Goal: Task Accomplishment & Management: Manage account settings

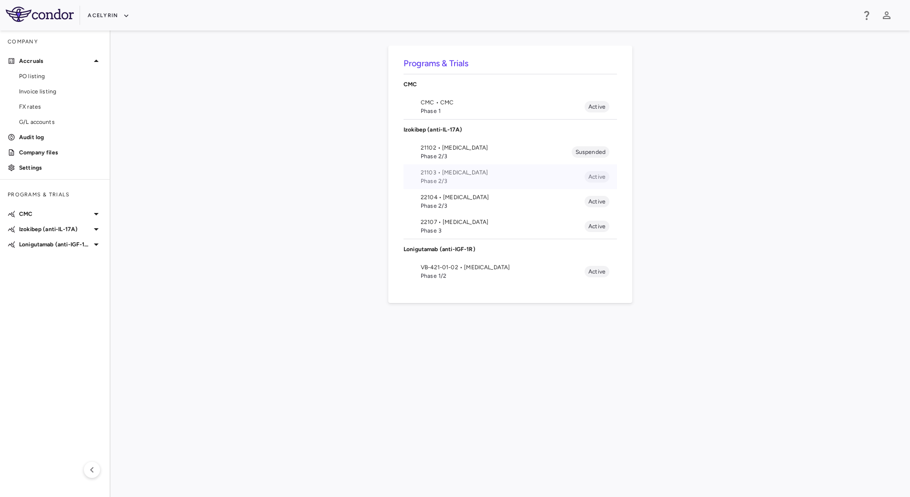
click at [451, 179] on span "Phase 2/3" at bounding box center [503, 181] width 164 height 9
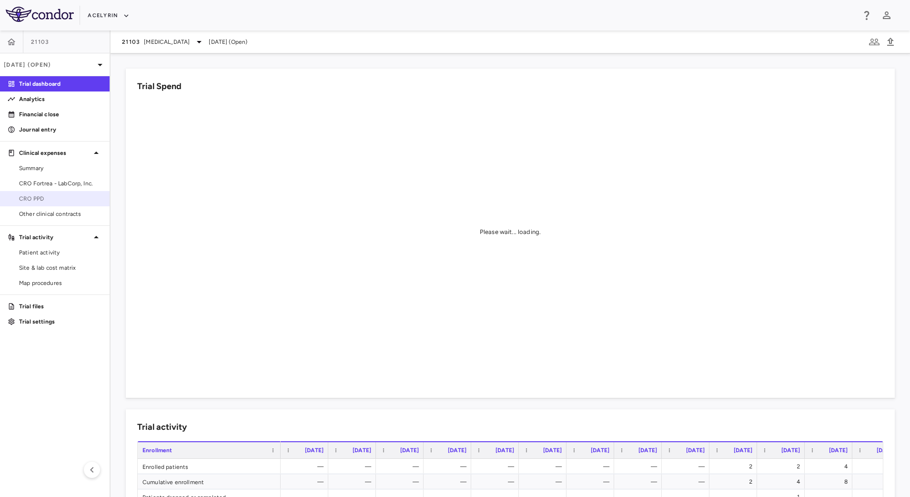
click at [55, 196] on span "CRO PPD" at bounding box center [60, 198] width 83 height 9
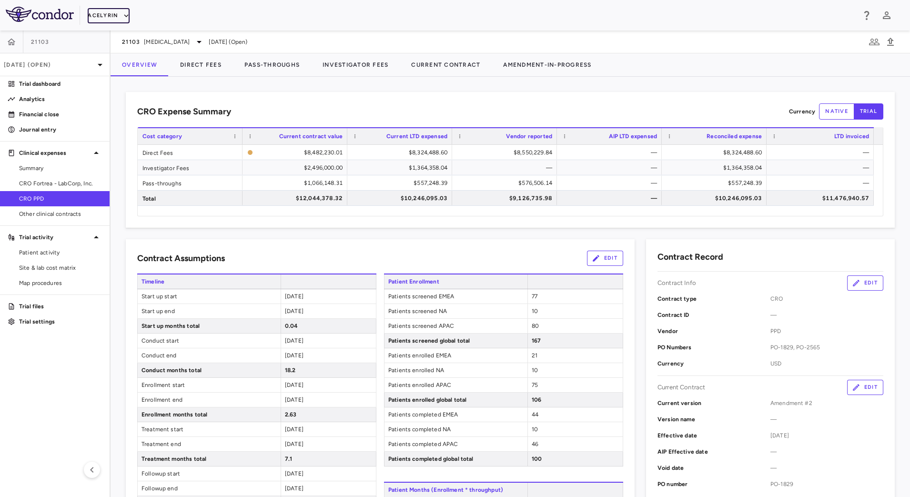
click at [124, 14] on icon "button" at bounding box center [126, 15] width 9 height 9
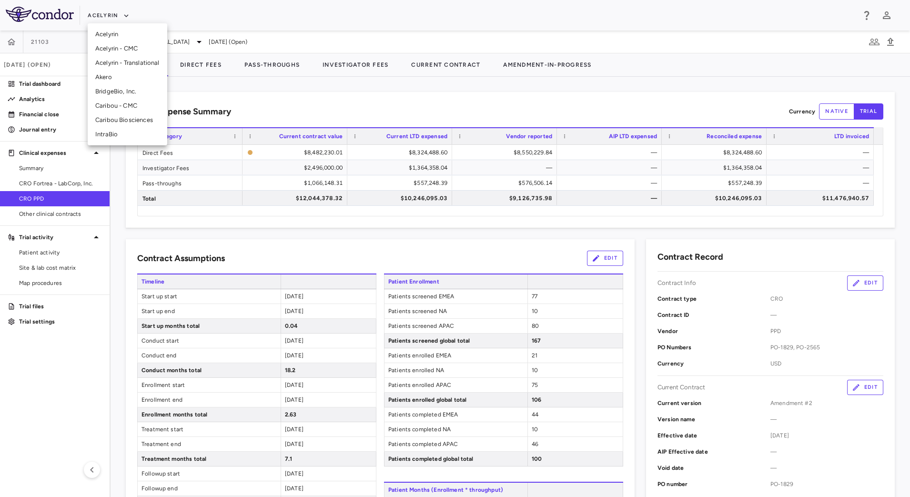
click at [126, 96] on li "BridgeBio, Inc." at bounding box center [128, 91] width 80 height 14
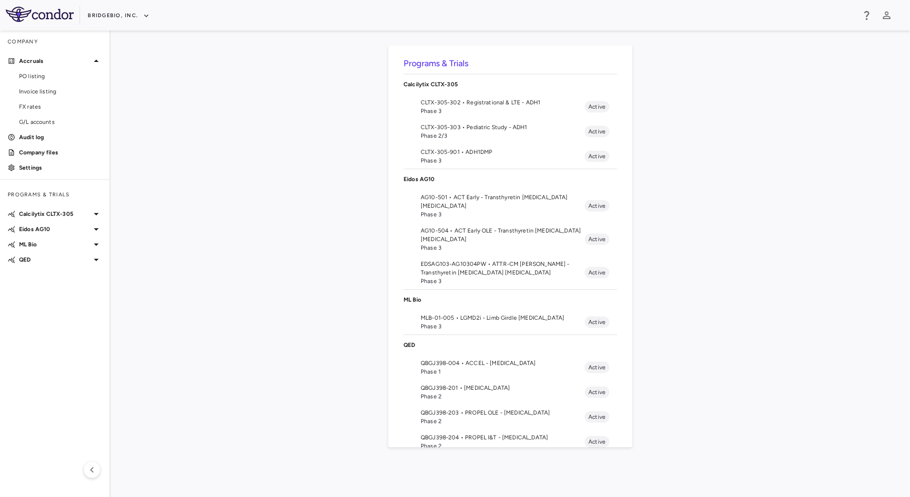
click at [461, 368] on span "Phase 1" at bounding box center [503, 372] width 164 height 9
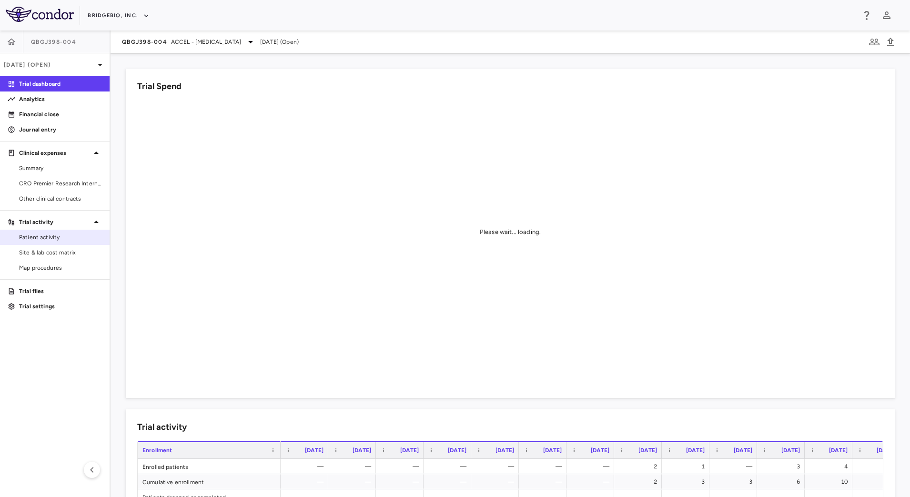
click at [53, 236] on span "Patient activity" at bounding box center [60, 237] width 83 height 9
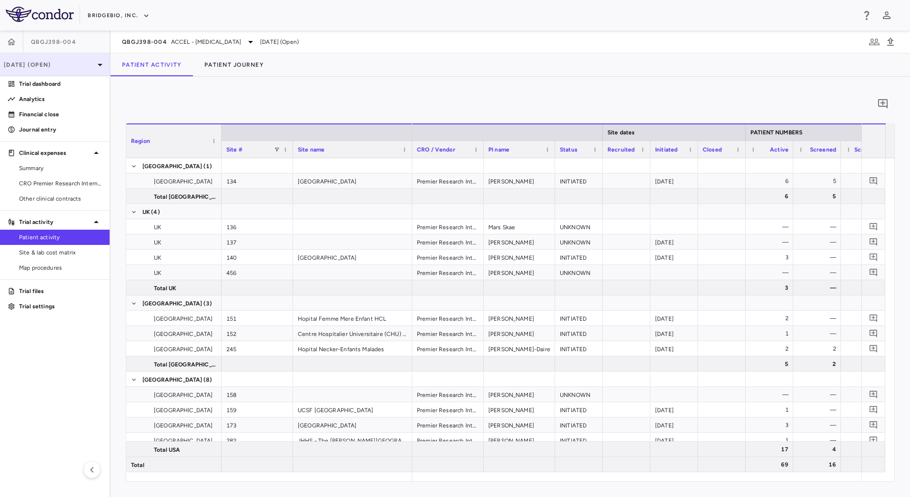
click at [88, 67] on p "[DATE] (Open)" at bounding box center [49, 65] width 91 height 9
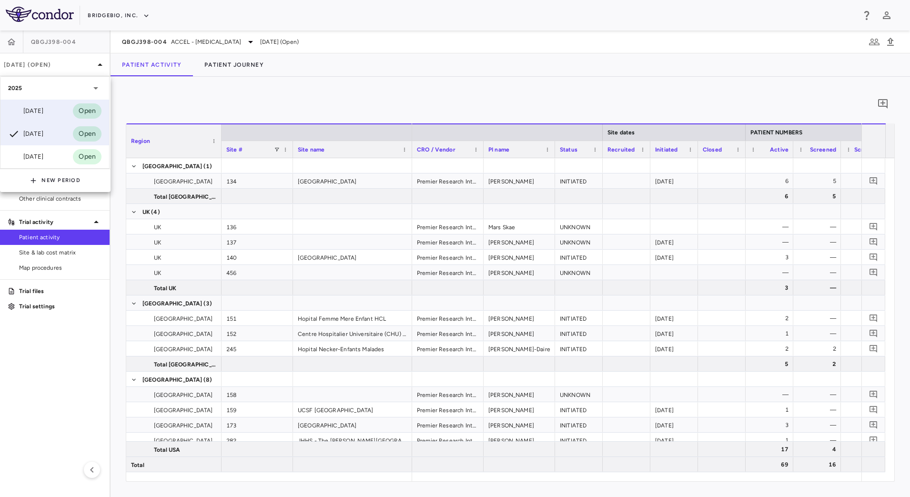
click at [52, 109] on div "[DATE] Open" at bounding box center [54, 111] width 109 height 23
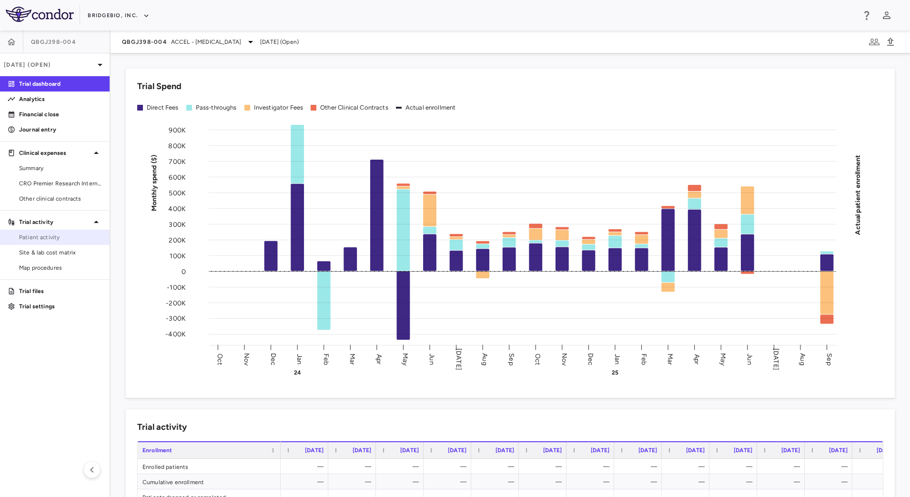
click at [61, 239] on span "Patient activity" at bounding box center [60, 237] width 83 height 9
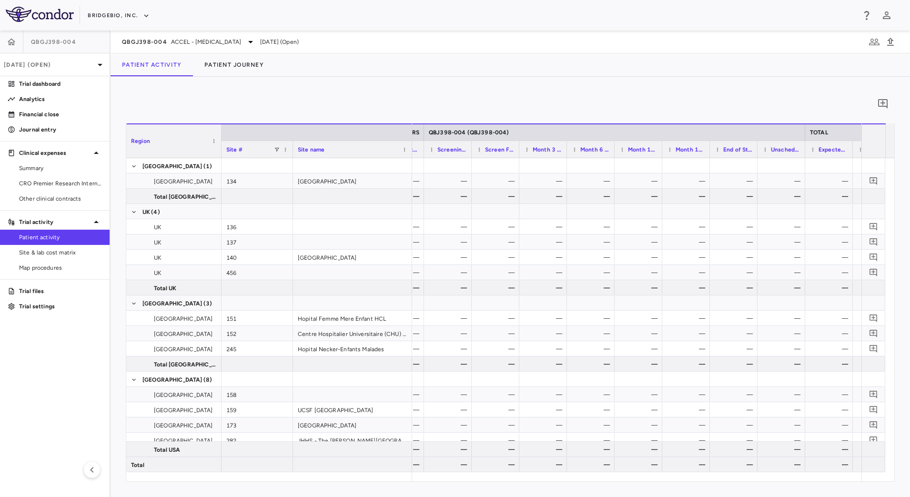
scroll to position [0, 441]
drag, startPoint x: 37, startPoint y: 286, endPoint x: 44, endPoint y: 286, distance: 7.2
click at [37, 286] on link "Trial files" at bounding box center [55, 291] width 110 height 14
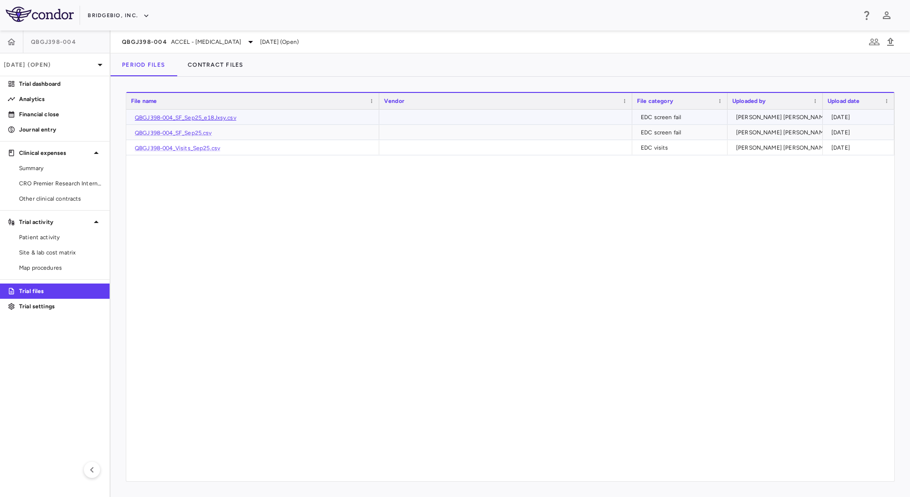
click at [157, 114] on link "QBGJ398-004_SF_Sep25_e18Jxsy.csv" at bounding box center [186, 117] width 102 height 7
drag, startPoint x: 67, startPoint y: 250, endPoint x: 91, endPoint y: 245, distance: 24.2
click at [67, 250] on span "Site & lab cost matrix" at bounding box center [60, 252] width 83 height 9
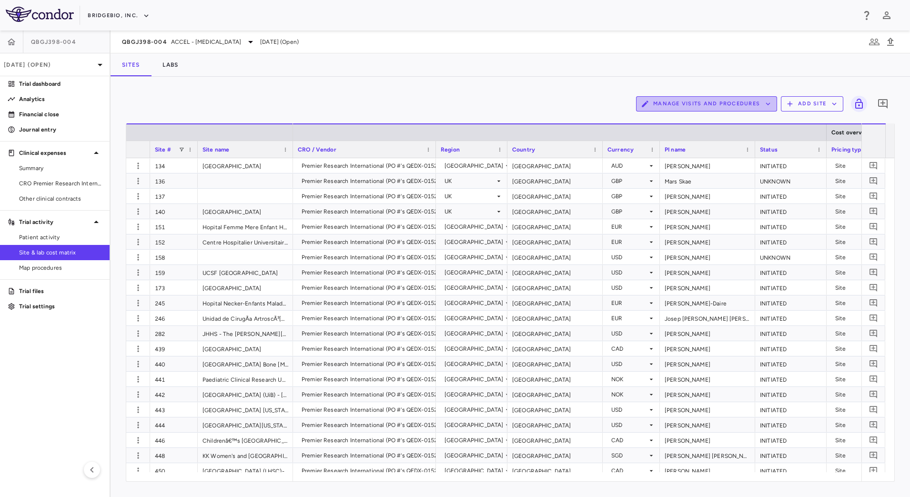
click at [713, 104] on button "Manage Visits and Procedures" at bounding box center [706, 103] width 141 height 15
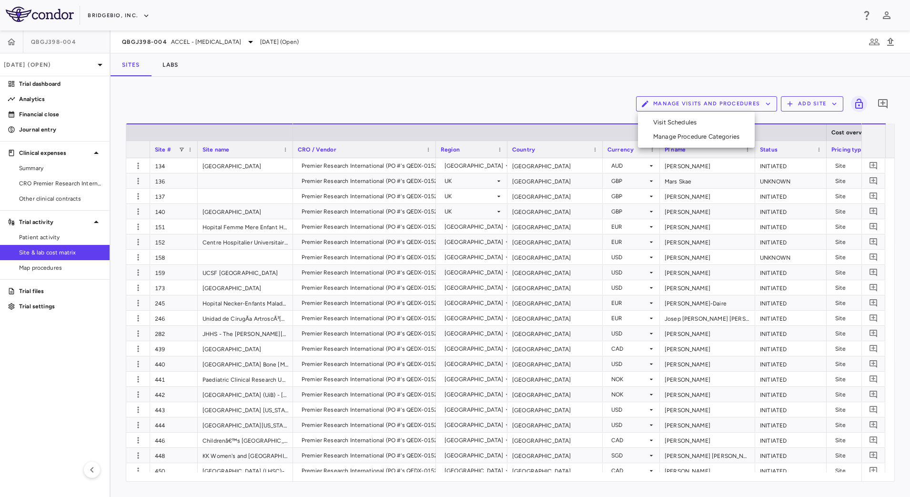
click at [698, 123] on li "Visit Schedules" at bounding box center [697, 122] width 102 height 14
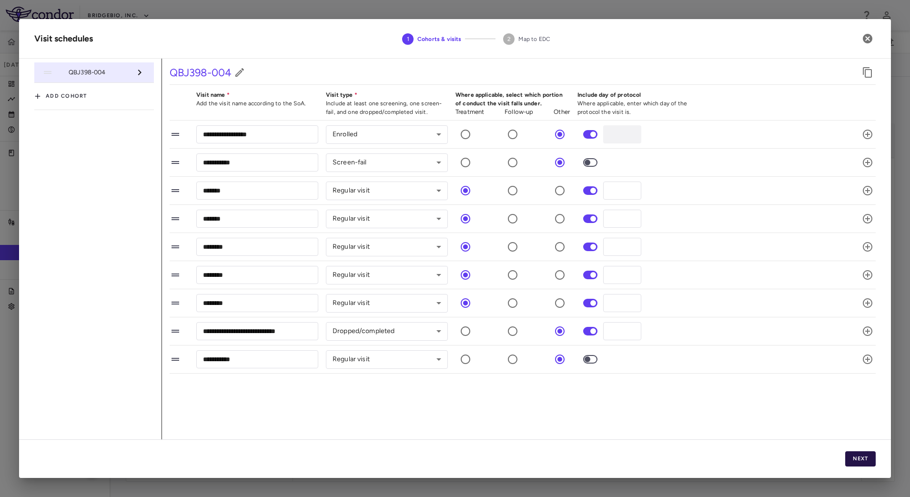
click at [861, 464] on button "Next" at bounding box center [861, 458] width 31 height 15
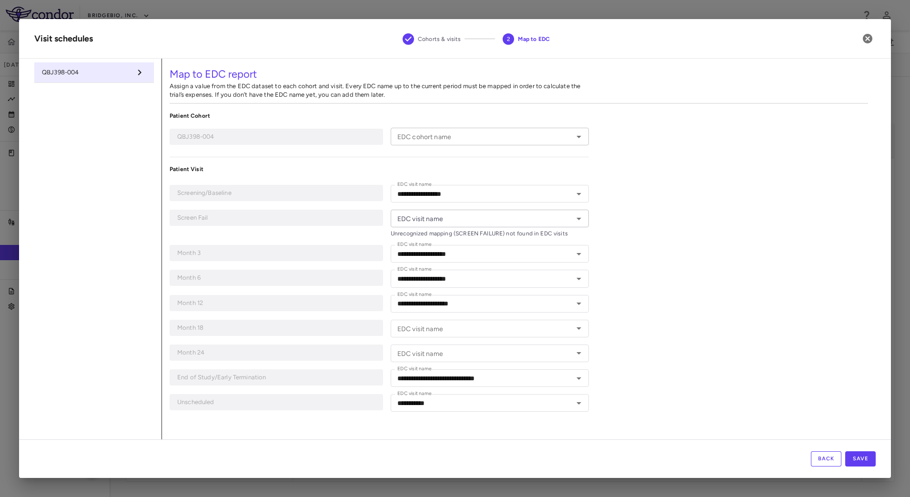
type input "**********"
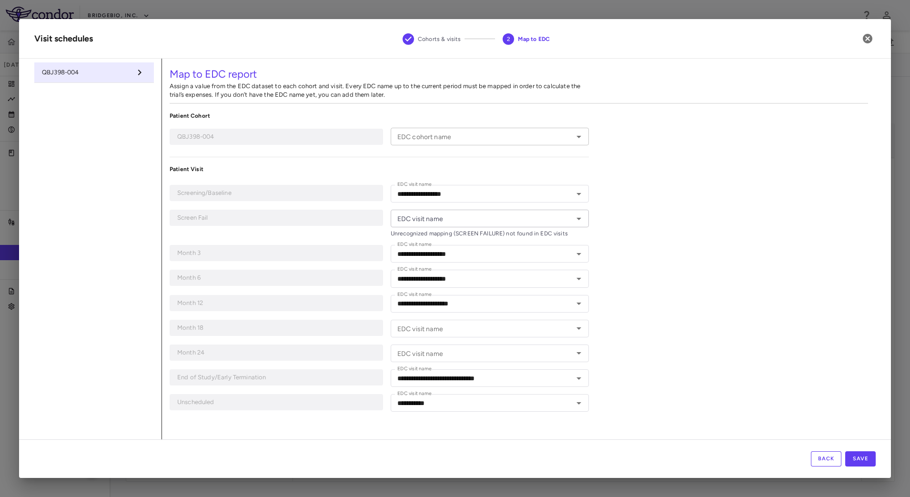
type input "**********"
click at [871, 37] on icon "button" at bounding box center [868, 39] width 10 height 10
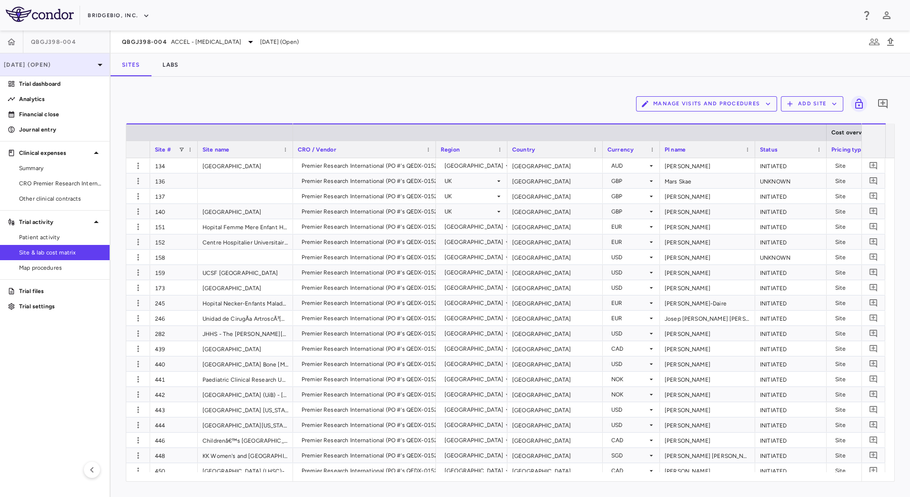
click at [102, 65] on icon at bounding box center [99, 64] width 11 height 11
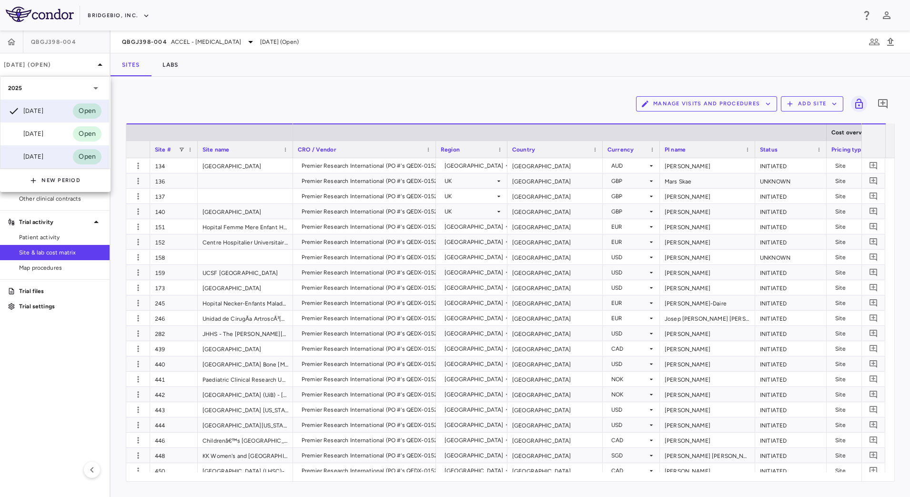
click at [34, 161] on div "[DATE]" at bounding box center [25, 156] width 35 height 11
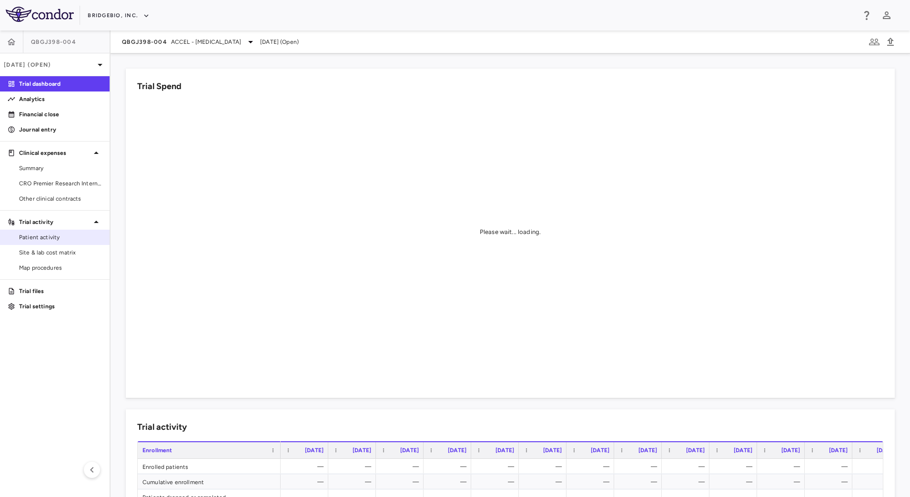
click at [64, 239] on span "Patient activity" at bounding box center [60, 237] width 83 height 9
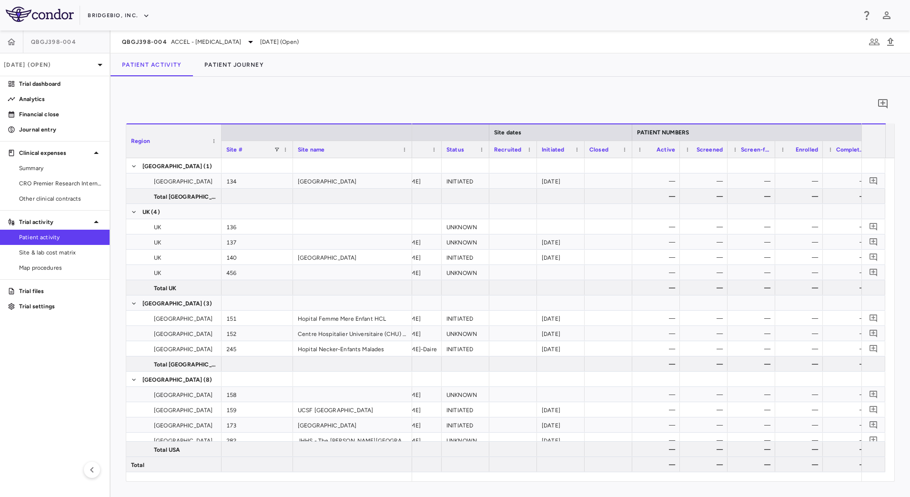
scroll to position [0, 176]
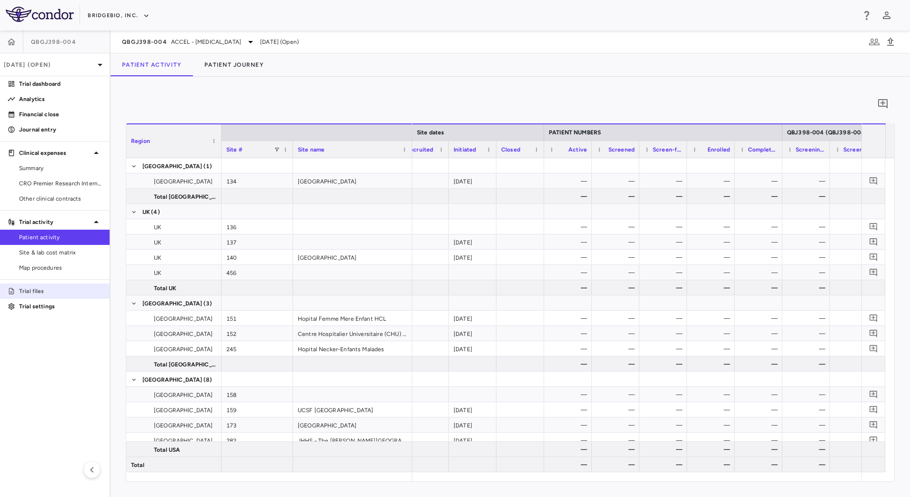
click at [50, 287] on p "Trial files" at bounding box center [60, 291] width 83 height 9
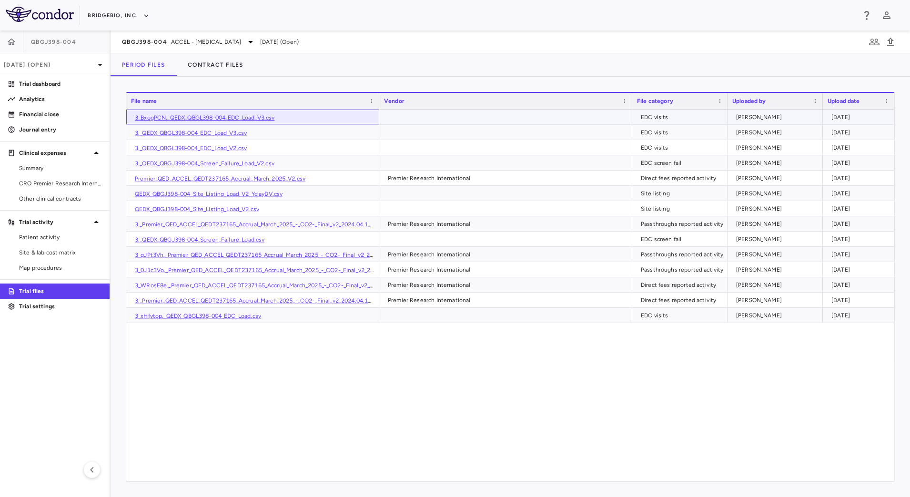
click at [225, 118] on link "3_BxogPCN._QEDX_QBGL398-004_EDC_Load_V3.csv" at bounding box center [205, 117] width 140 height 7
click at [443, 380] on div "3_BxogPCN._QEDX_QBGL398-004_EDC_Load_V3.csv EDC visits [PERSON_NAME] [DATE] 3._…" at bounding box center [510, 296] width 768 height 372
click at [129, 6] on div "BridgeBio, Inc." at bounding box center [455, 15] width 910 height 31
click at [128, 11] on button "BridgeBio, Inc." at bounding box center [119, 15] width 62 height 15
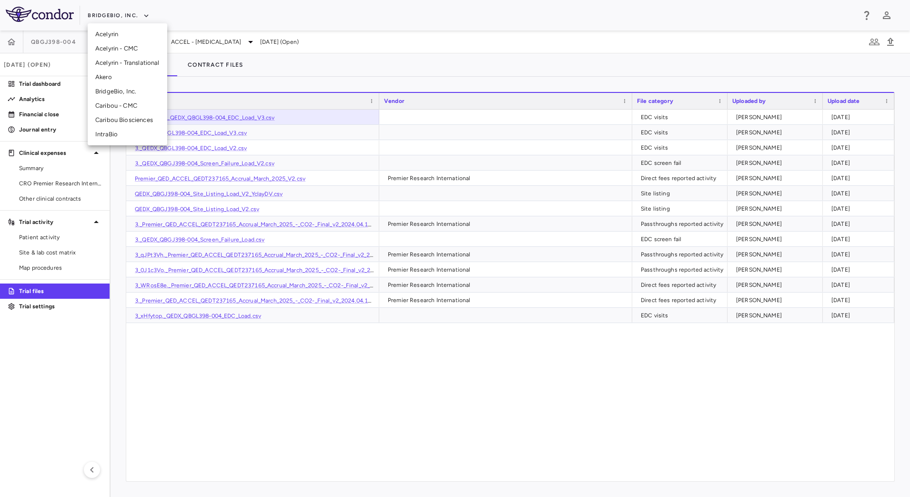
click at [110, 131] on li "IntraBio" at bounding box center [128, 134] width 80 height 14
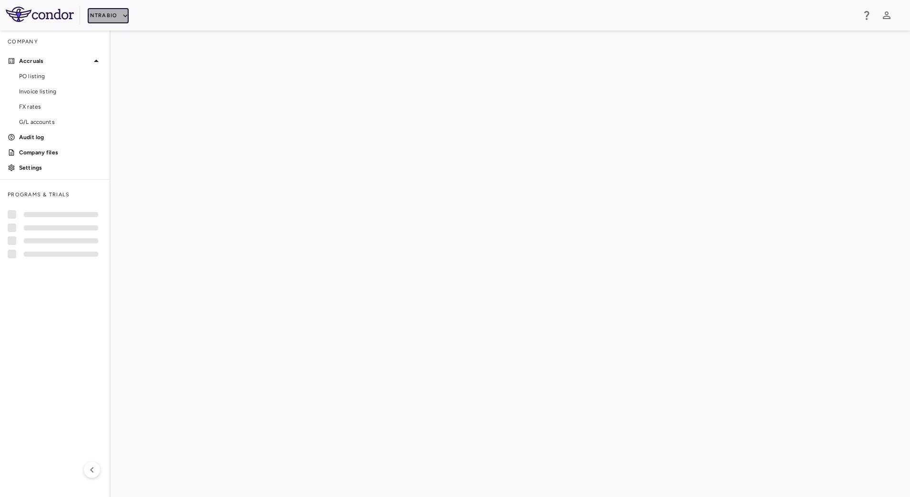
click at [123, 11] on icon "button" at bounding box center [125, 15] width 9 height 9
click at [119, 32] on li "Acelyrin" at bounding box center [128, 34] width 80 height 14
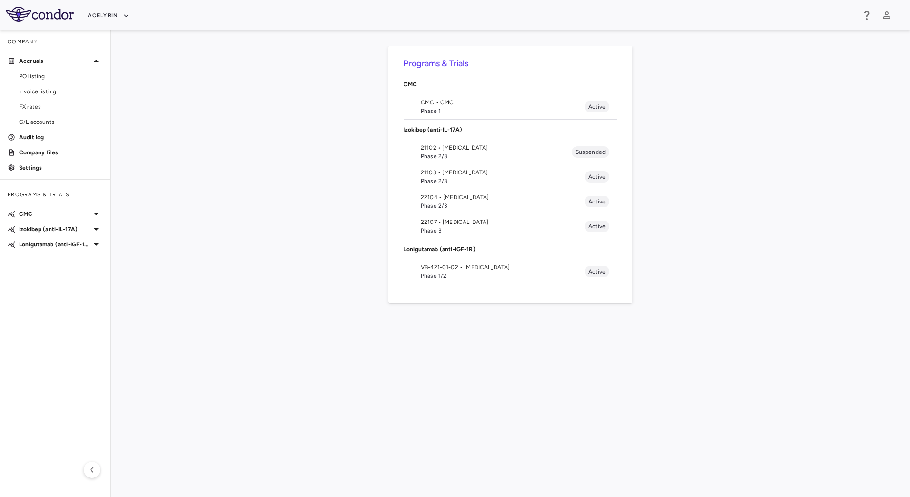
click at [427, 268] on span "VB-421-01-02 • [MEDICAL_DATA]" at bounding box center [503, 267] width 164 height 9
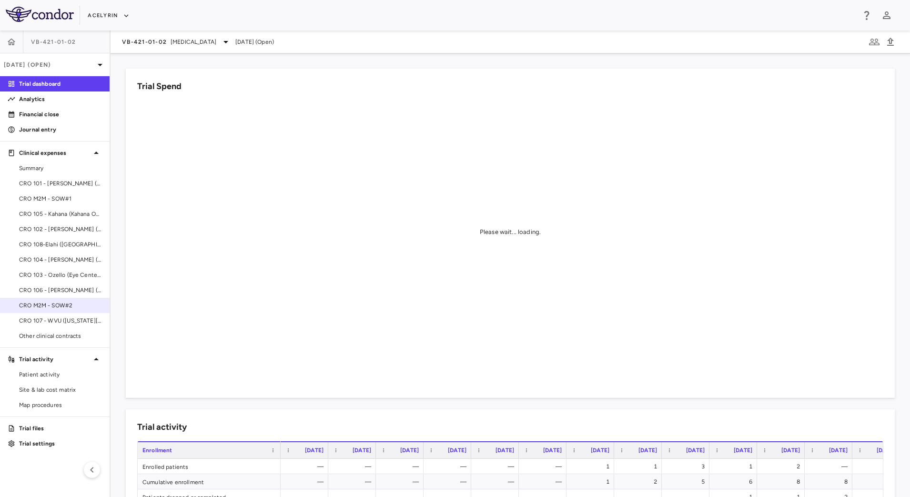
click at [67, 301] on span "CRO M2M - SOW#2" at bounding box center [60, 305] width 83 height 9
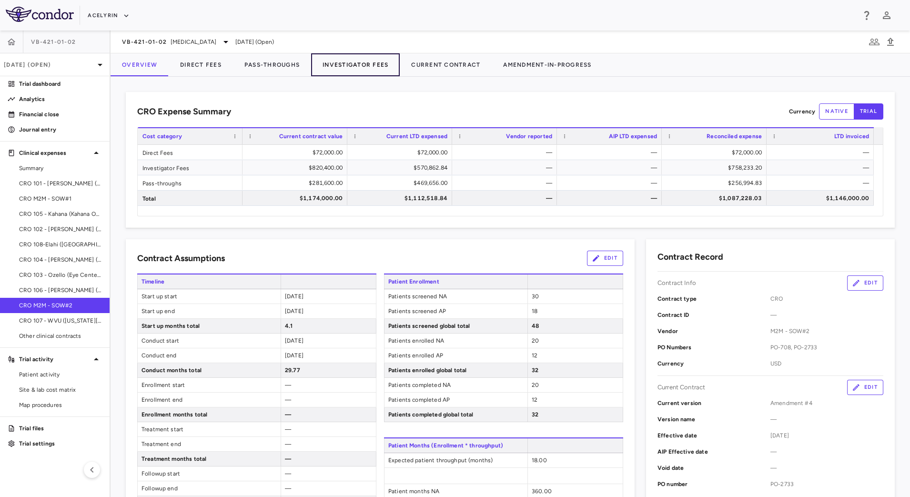
click at [334, 67] on button "Investigator Fees" at bounding box center [355, 64] width 89 height 23
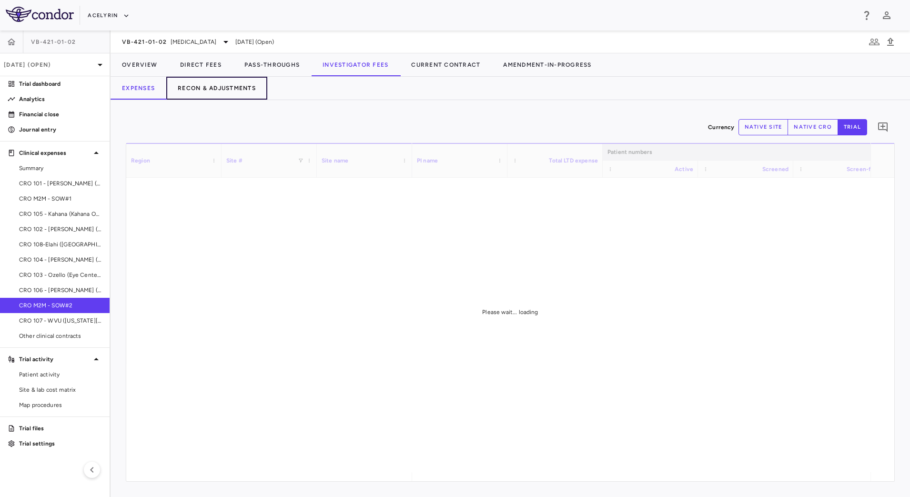
click at [235, 86] on button "Recon & Adjustments" at bounding box center [216, 88] width 101 height 23
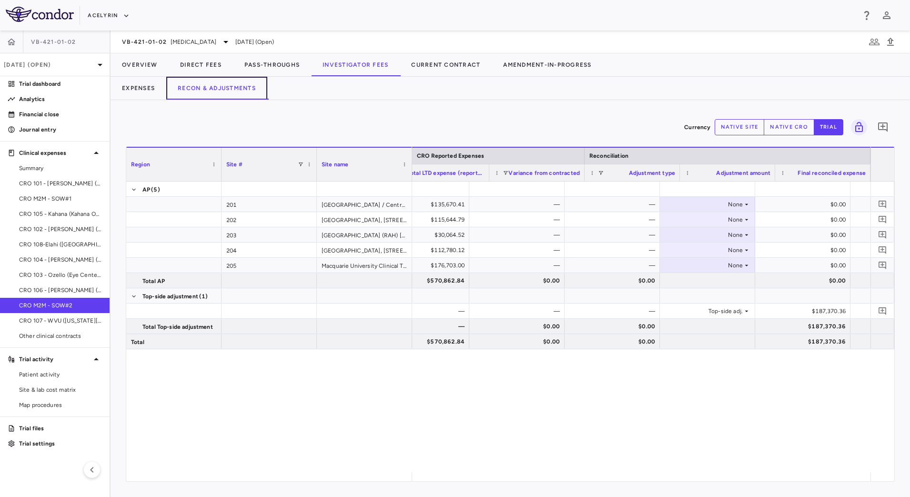
scroll to position [0, 590]
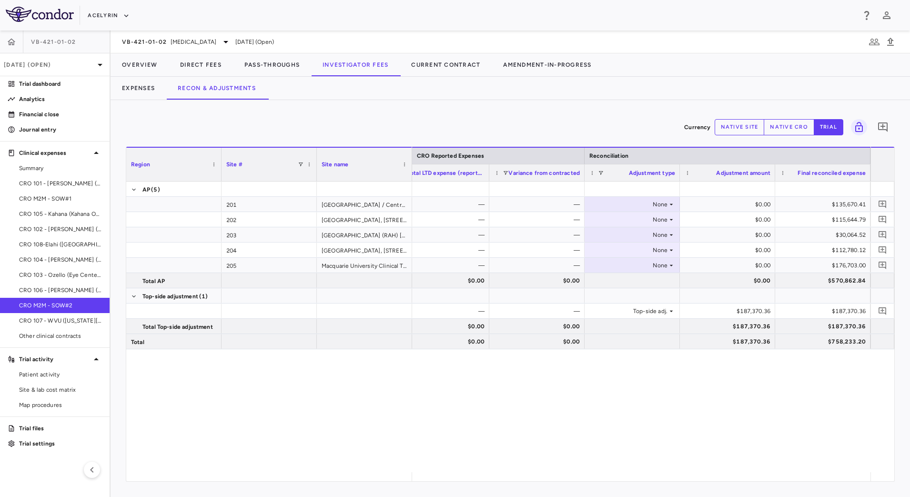
click at [791, 132] on button "native cro" at bounding box center [789, 127] width 51 height 16
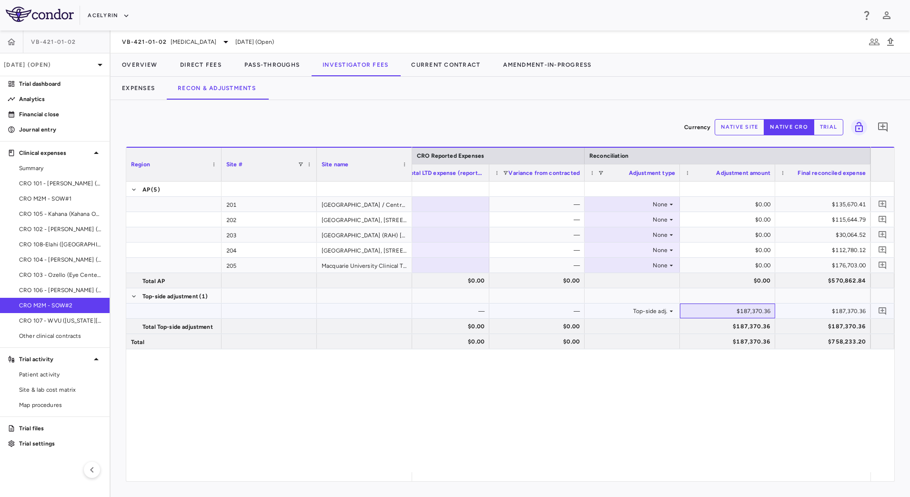
click at [757, 313] on div "$187,370.36" at bounding box center [730, 311] width 82 height 15
type input "*"
type input "*********"
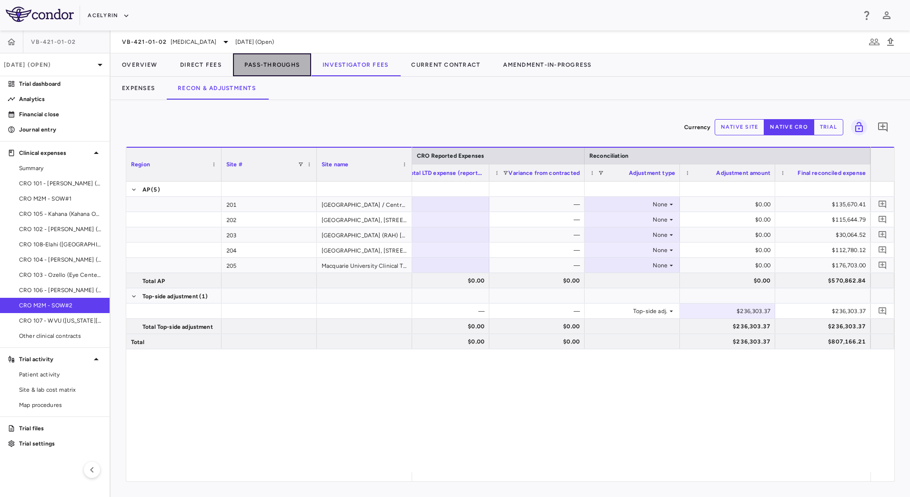
click at [262, 66] on button "Pass-Throughs" at bounding box center [272, 64] width 78 height 23
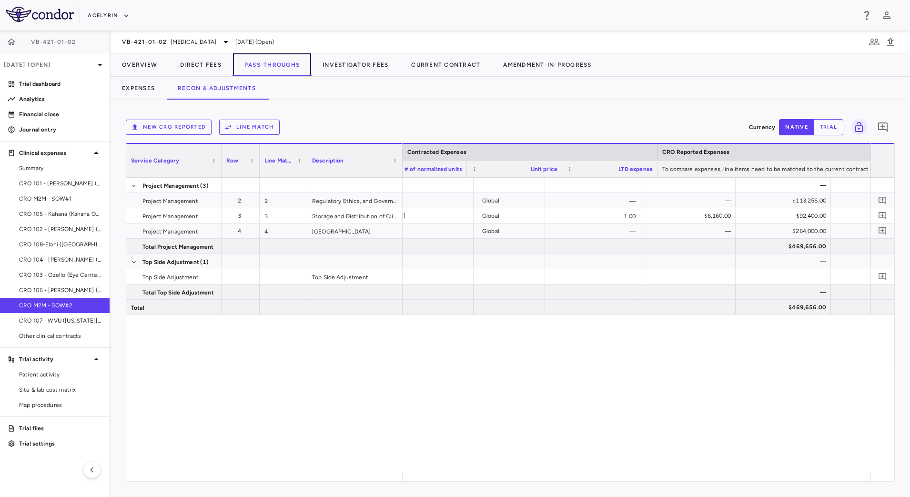
scroll to position [0, 1260]
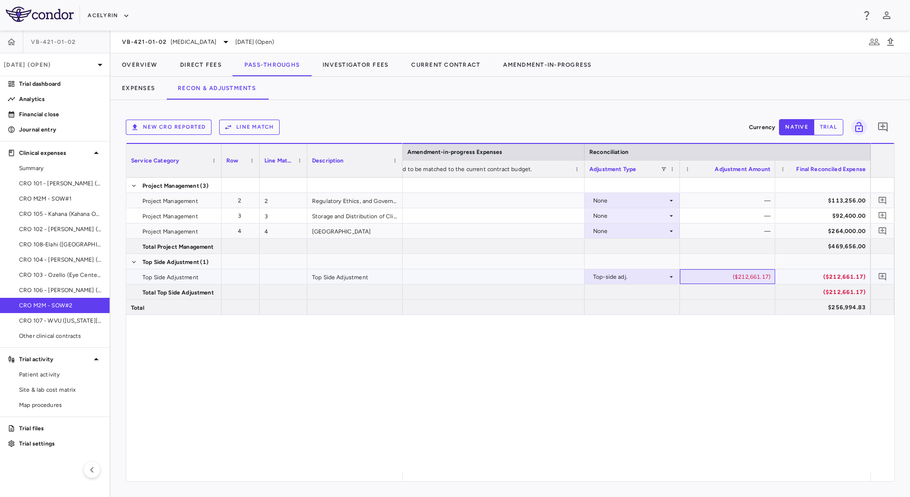
click at [764, 280] on div "($212,661.17)" at bounding box center [730, 276] width 82 height 15
type input "**"
type input "**********"
click at [48, 97] on p "Analytics" at bounding box center [60, 99] width 83 height 9
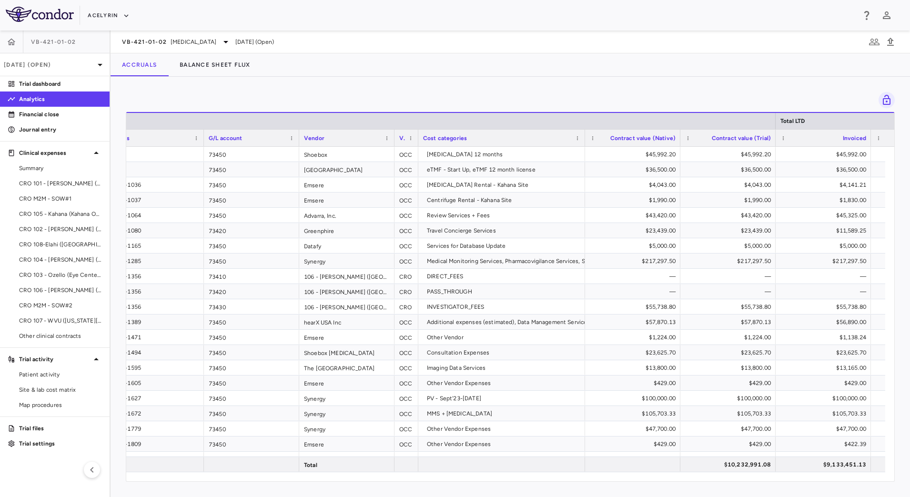
scroll to position [0, 45]
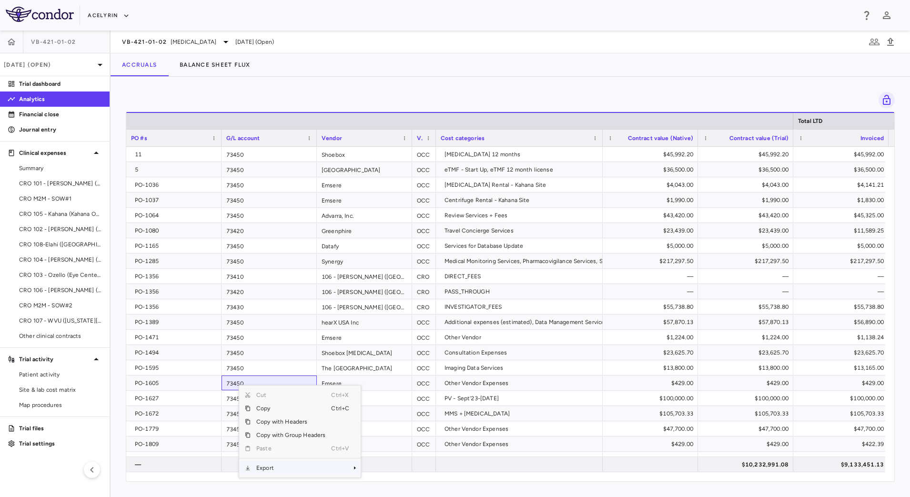
drag, startPoint x: 303, startPoint y: 467, endPoint x: 358, endPoint y: 469, distance: 54.8
click at [305, 468] on span "Export" at bounding box center [291, 467] width 81 height 13
click at [399, 460] on span "CSV Export" at bounding box center [392, 457] width 45 height 13
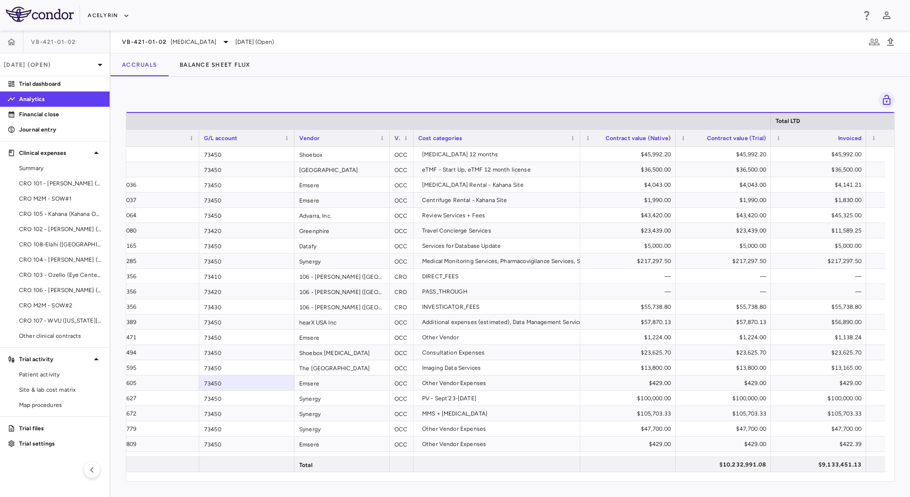
scroll to position [0, 33]
click at [55, 334] on span "Other clinical contracts" at bounding box center [60, 336] width 83 height 9
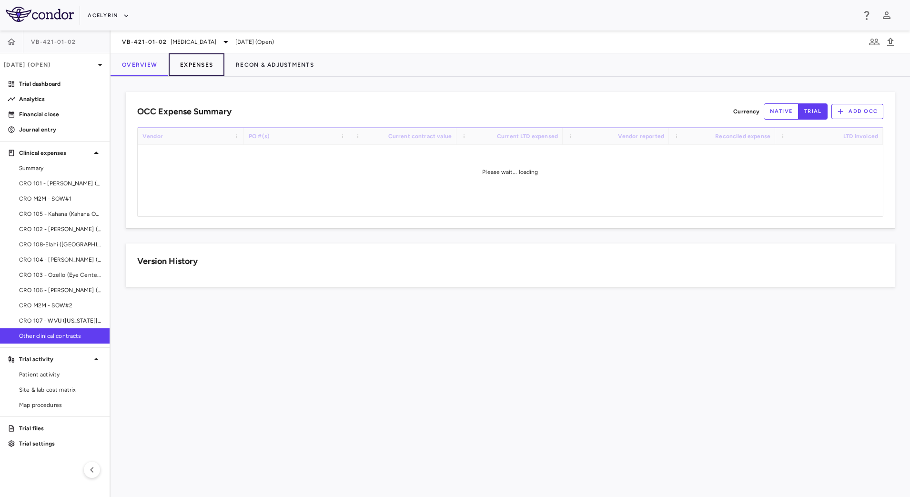
click at [205, 70] on button "Expenses" at bounding box center [197, 64] width 56 height 23
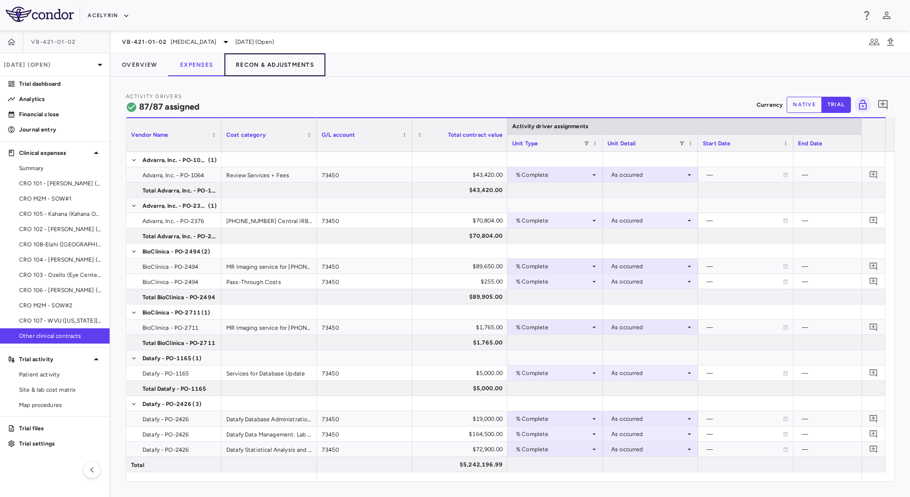
click at [276, 62] on button "Recon & Adjustments" at bounding box center [275, 64] width 101 height 23
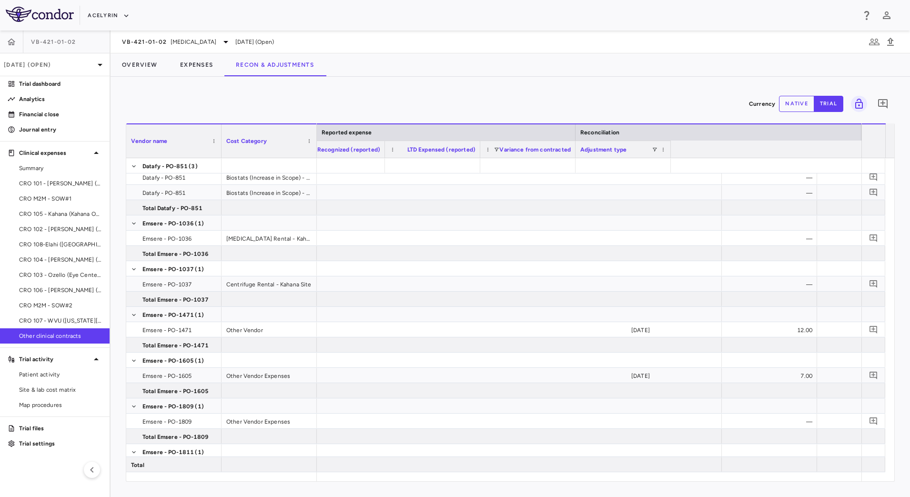
scroll to position [0, 1171]
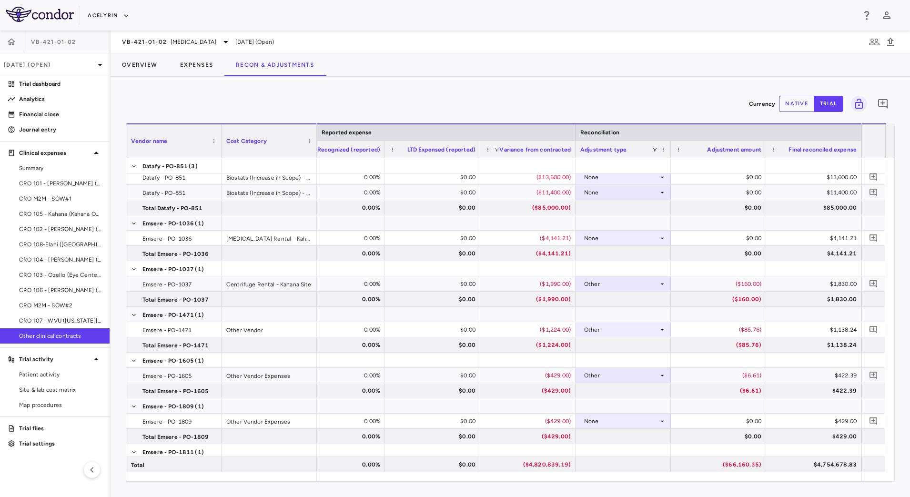
click at [802, 100] on button "native" at bounding box center [796, 104] width 35 height 16
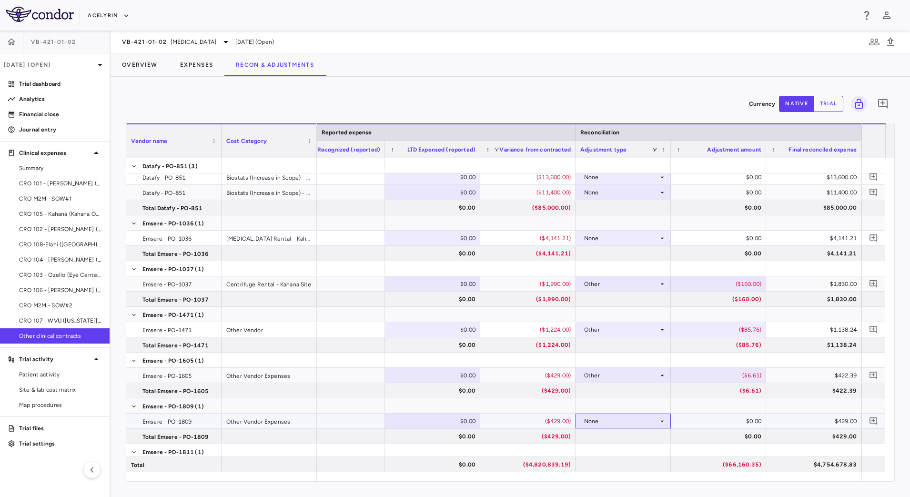
click at [659, 420] on icon at bounding box center [663, 422] width 8 height 8
click at [780, 378] on div at bounding box center [455, 248] width 910 height 497
click at [658, 421] on div "None" at bounding box center [621, 421] width 74 height 15
click at [646, 452] on li "Other" at bounding box center [623, 454] width 94 height 14
click at [792, 377] on div "$422.39" at bounding box center [816, 375] width 82 height 15
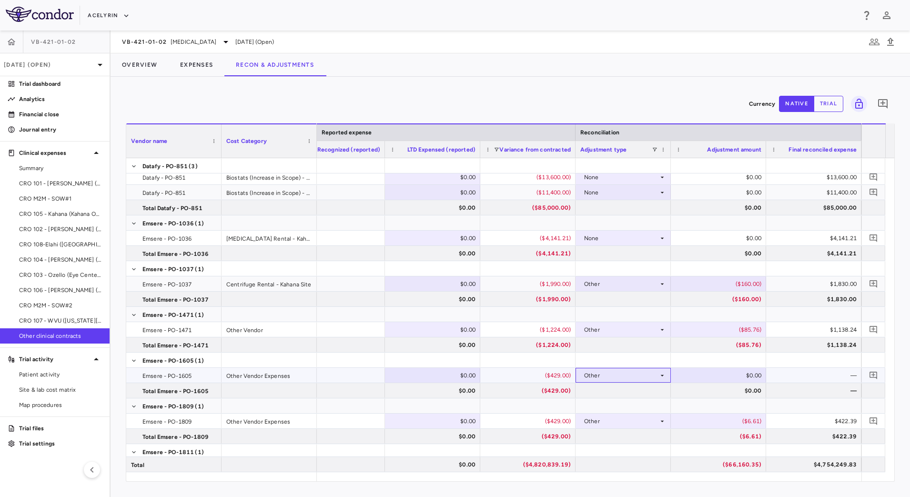
click at [661, 376] on icon at bounding box center [663, 376] width 8 height 8
click at [642, 390] on li "None" at bounding box center [623, 393] width 94 height 14
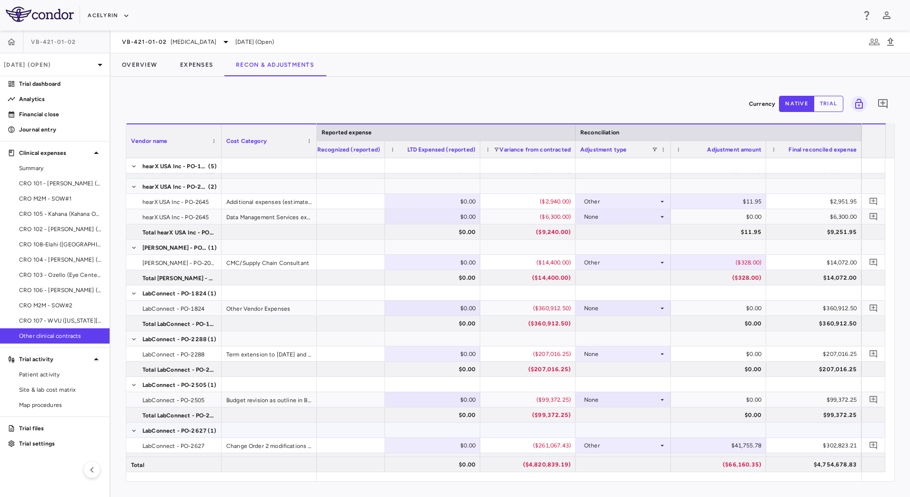
scroll to position [1549, 0]
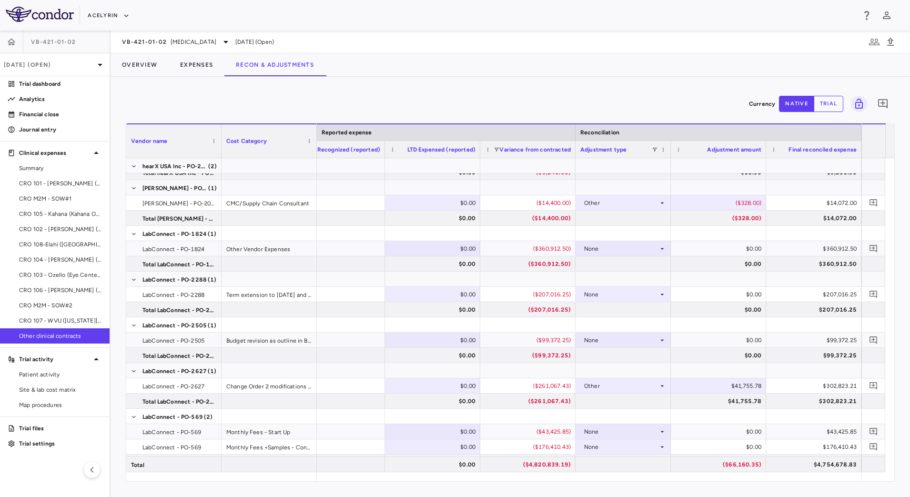
click at [721, 390] on div "$41,755.78" at bounding box center [721, 385] width 82 height 15
type input "********"
drag, startPoint x: 54, startPoint y: 131, endPoint x: 88, endPoint y: 140, distance: 34.9
click at [54, 131] on p "Journal entry" at bounding box center [60, 129] width 83 height 9
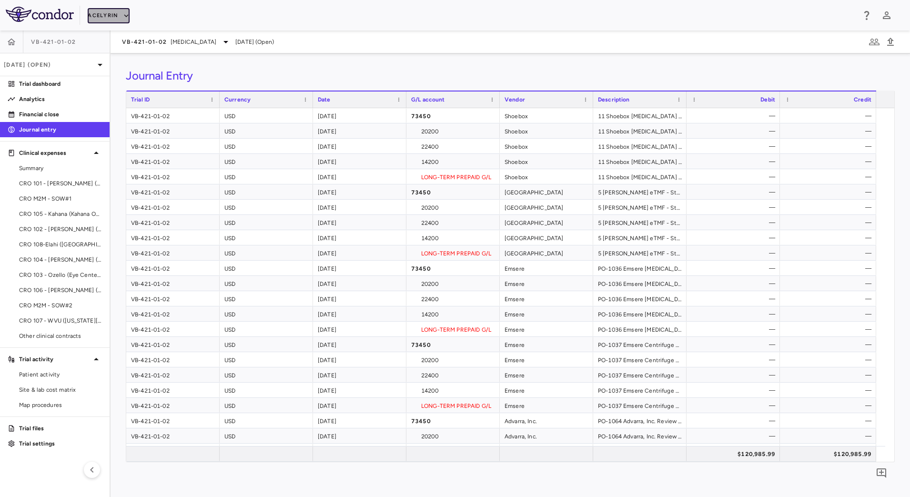
click at [125, 16] on icon "button" at bounding box center [126, 15] width 9 height 9
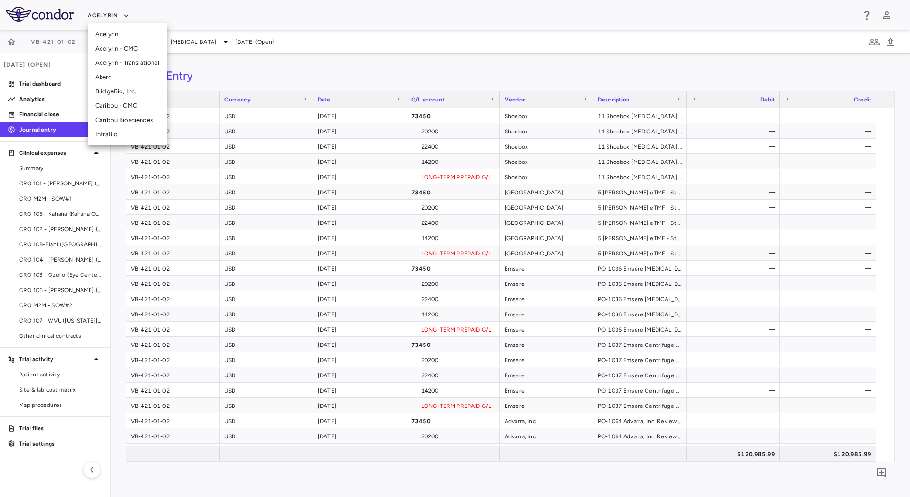
click at [108, 92] on li "BridgeBio, Inc." at bounding box center [128, 91] width 80 height 14
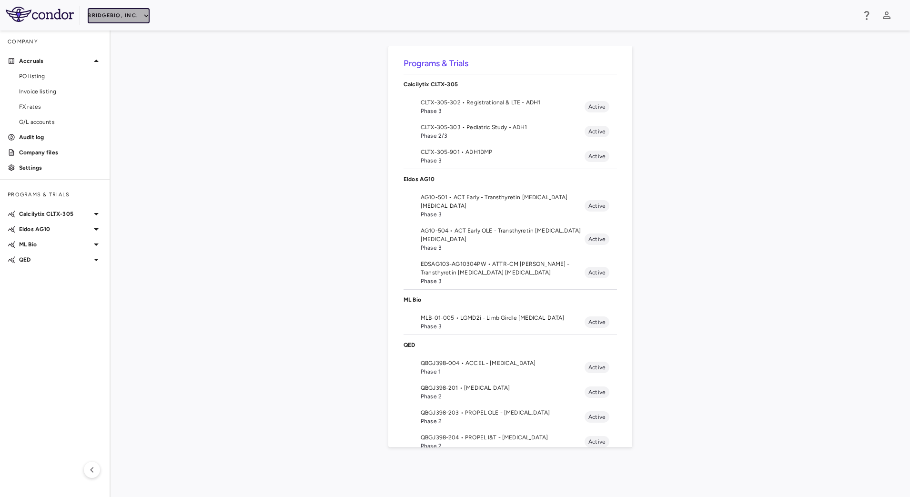
click at [135, 14] on button "BridgeBio, Inc." at bounding box center [119, 15] width 62 height 15
click at [126, 31] on li "Acelyrin" at bounding box center [128, 34] width 80 height 14
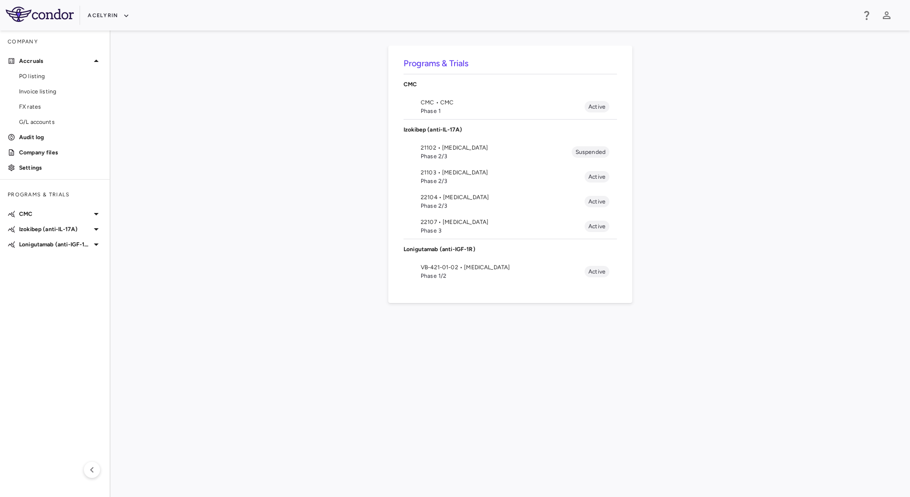
click at [422, 272] on span "Phase 1/2" at bounding box center [503, 276] width 164 height 9
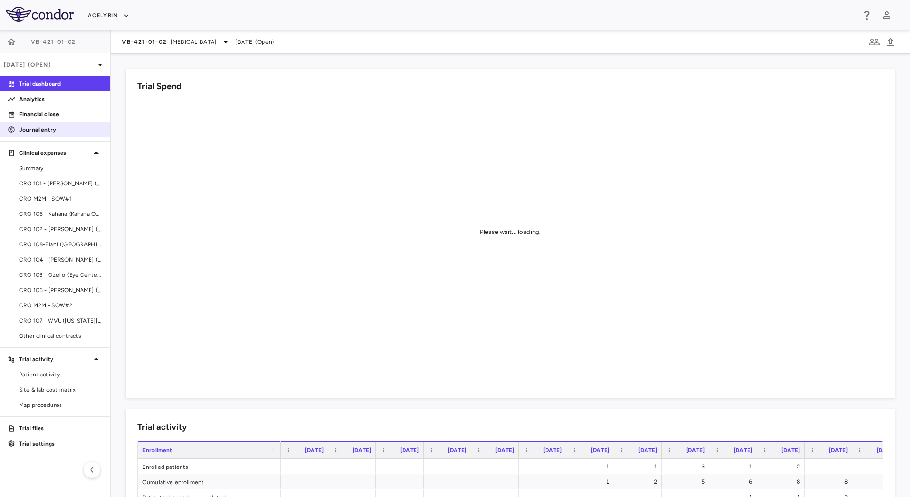
click at [39, 130] on p "Journal entry" at bounding box center [60, 129] width 83 height 9
